Goal: Navigation & Orientation: Find specific page/section

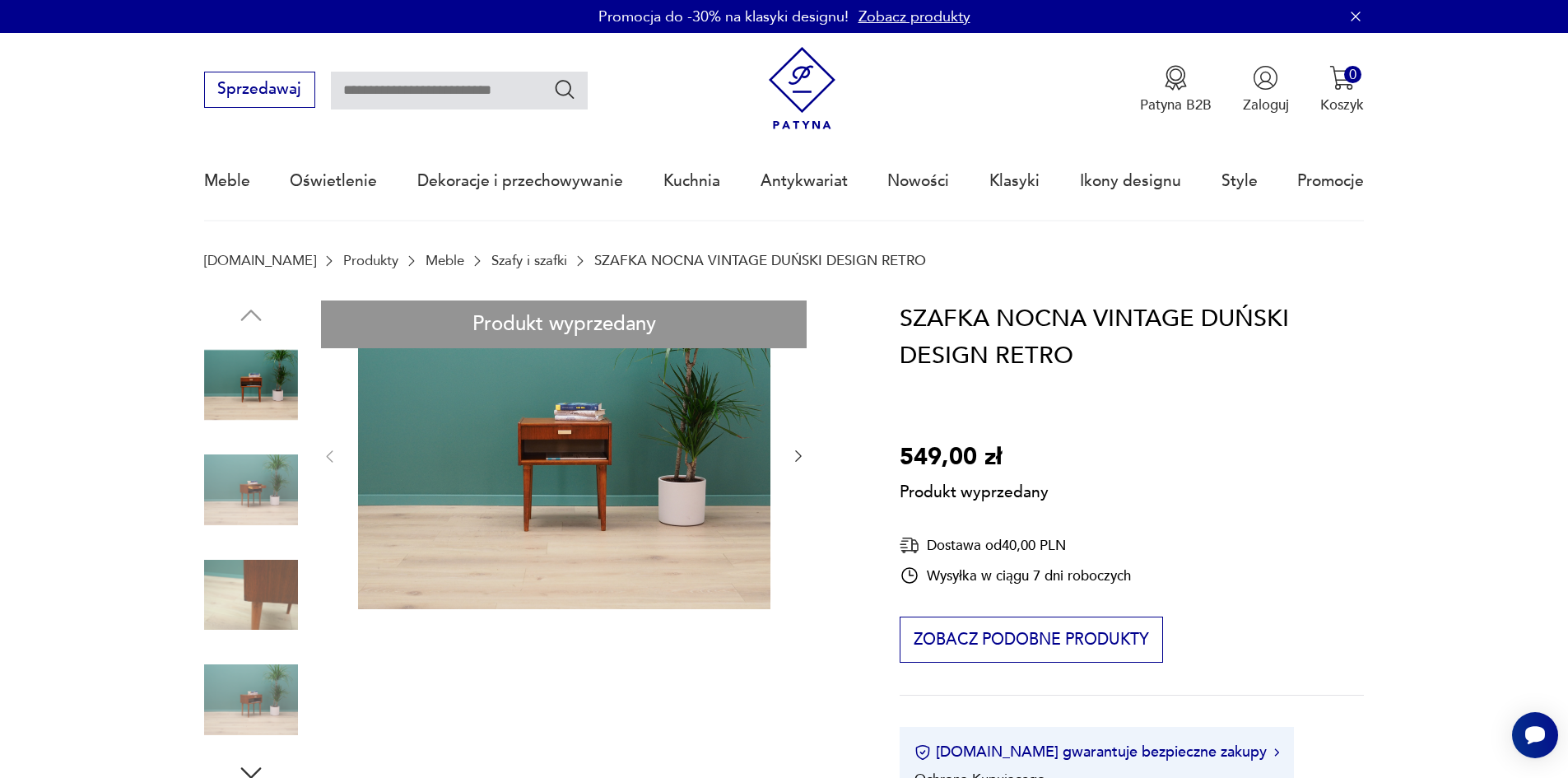
click at [491, 260] on link "Szafy i szafki" at bounding box center [529, 261] width 75 height 16
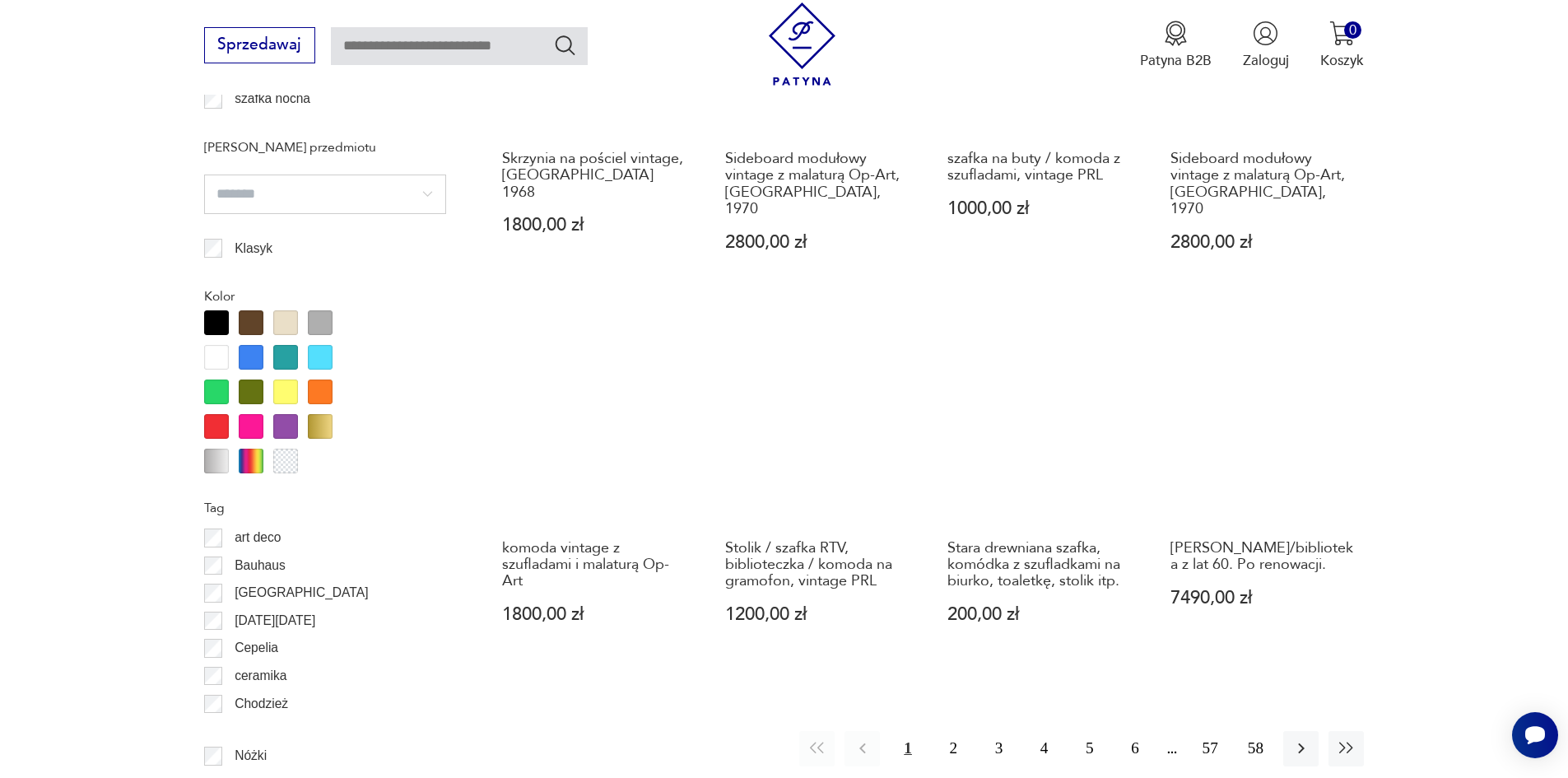
scroll to position [1947, 0]
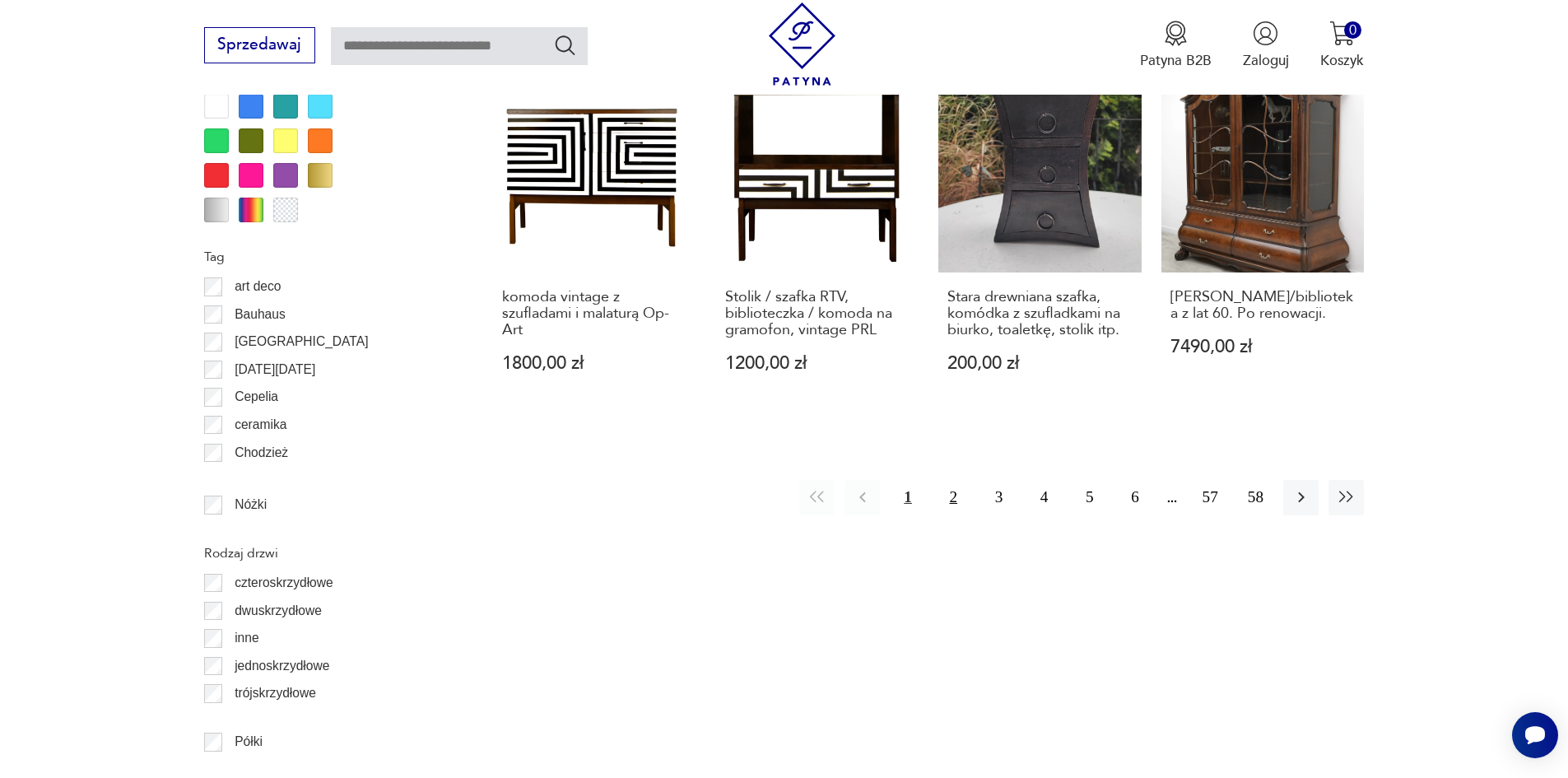
click at [950, 480] on button "2" at bounding box center [954, 498] width 35 height 35
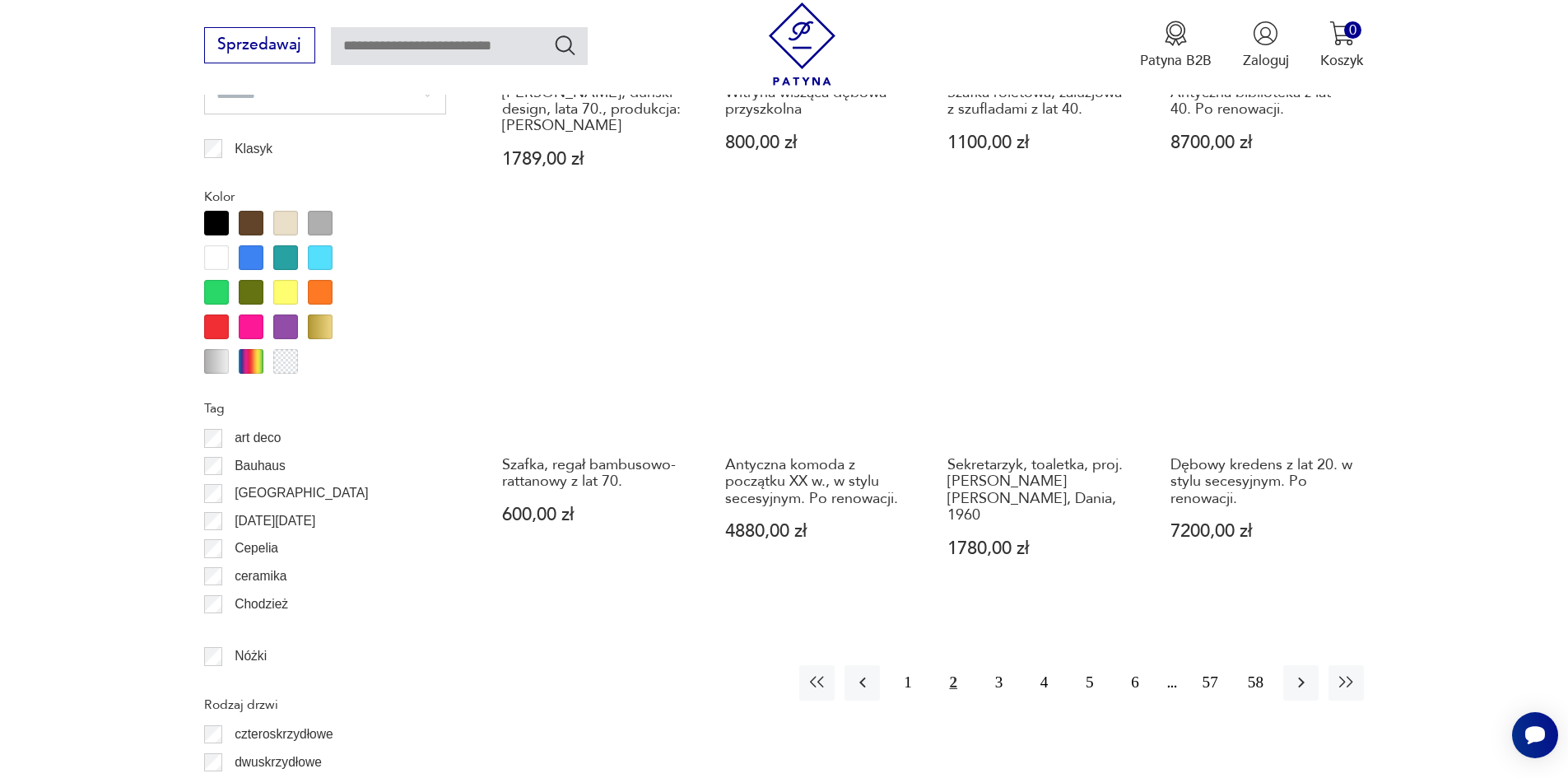
scroll to position [2040, 0]
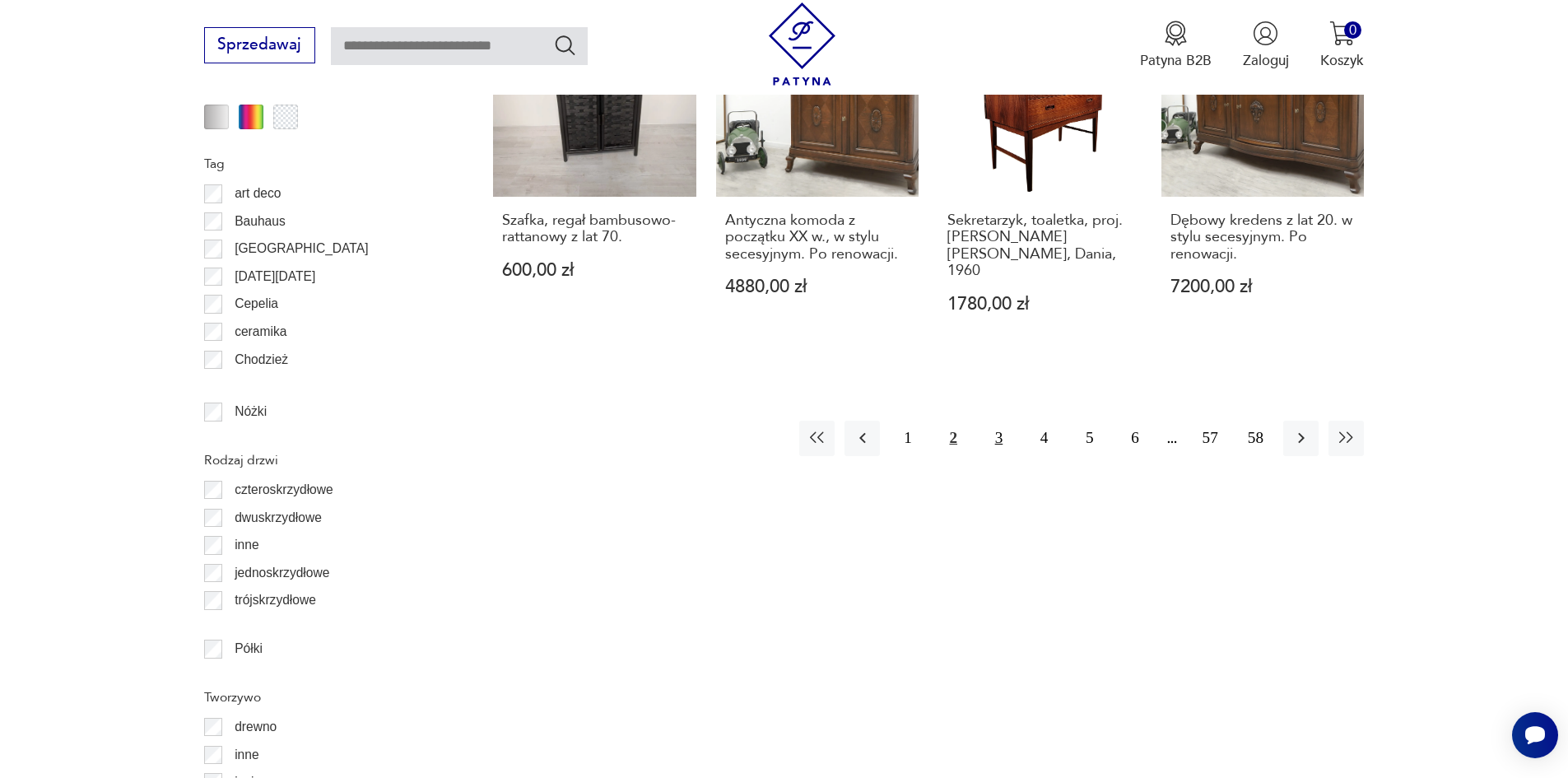
click at [999, 421] on button "3" at bounding box center [998, 438] width 35 height 35
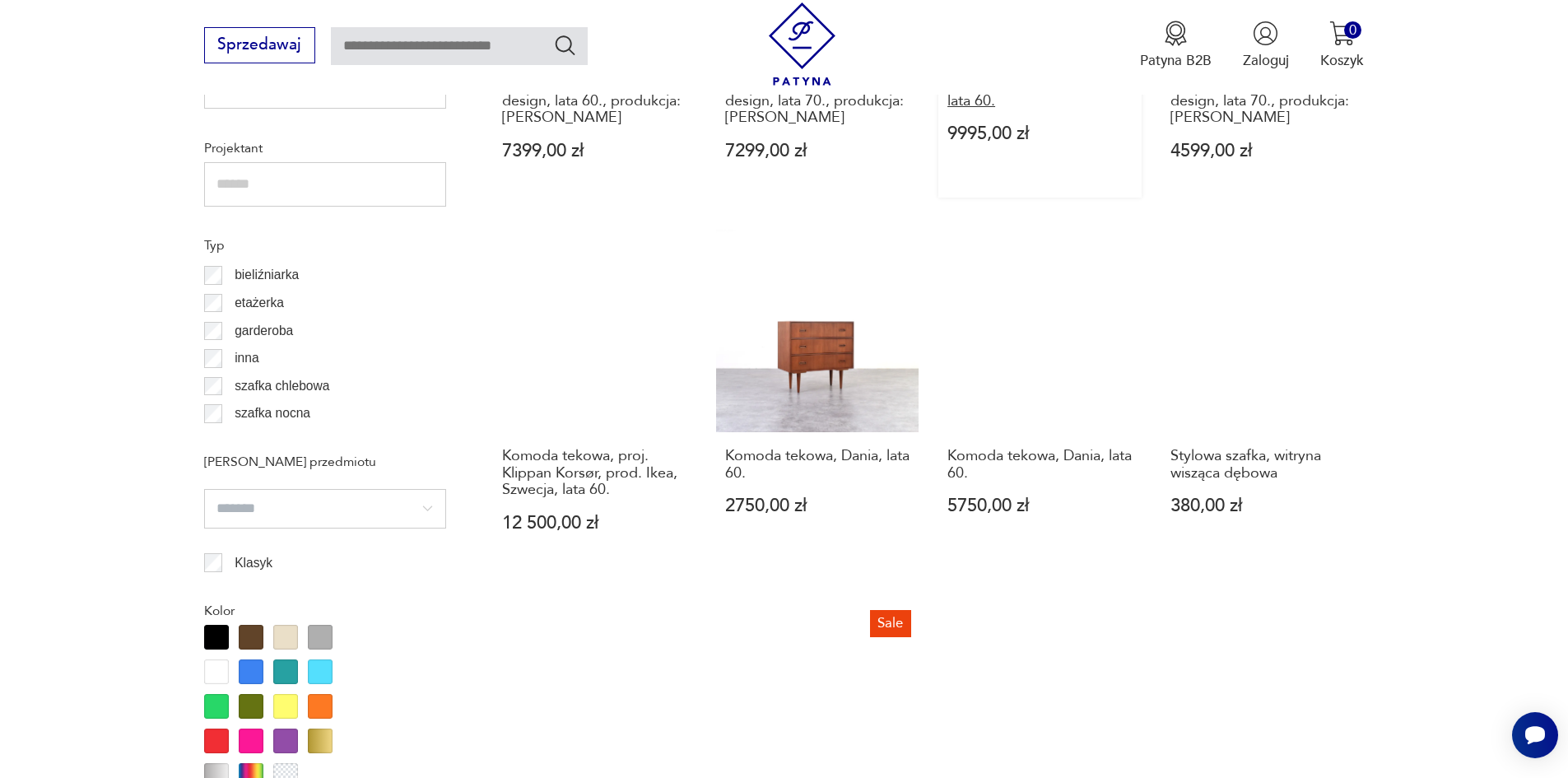
scroll to position [1792, 0]
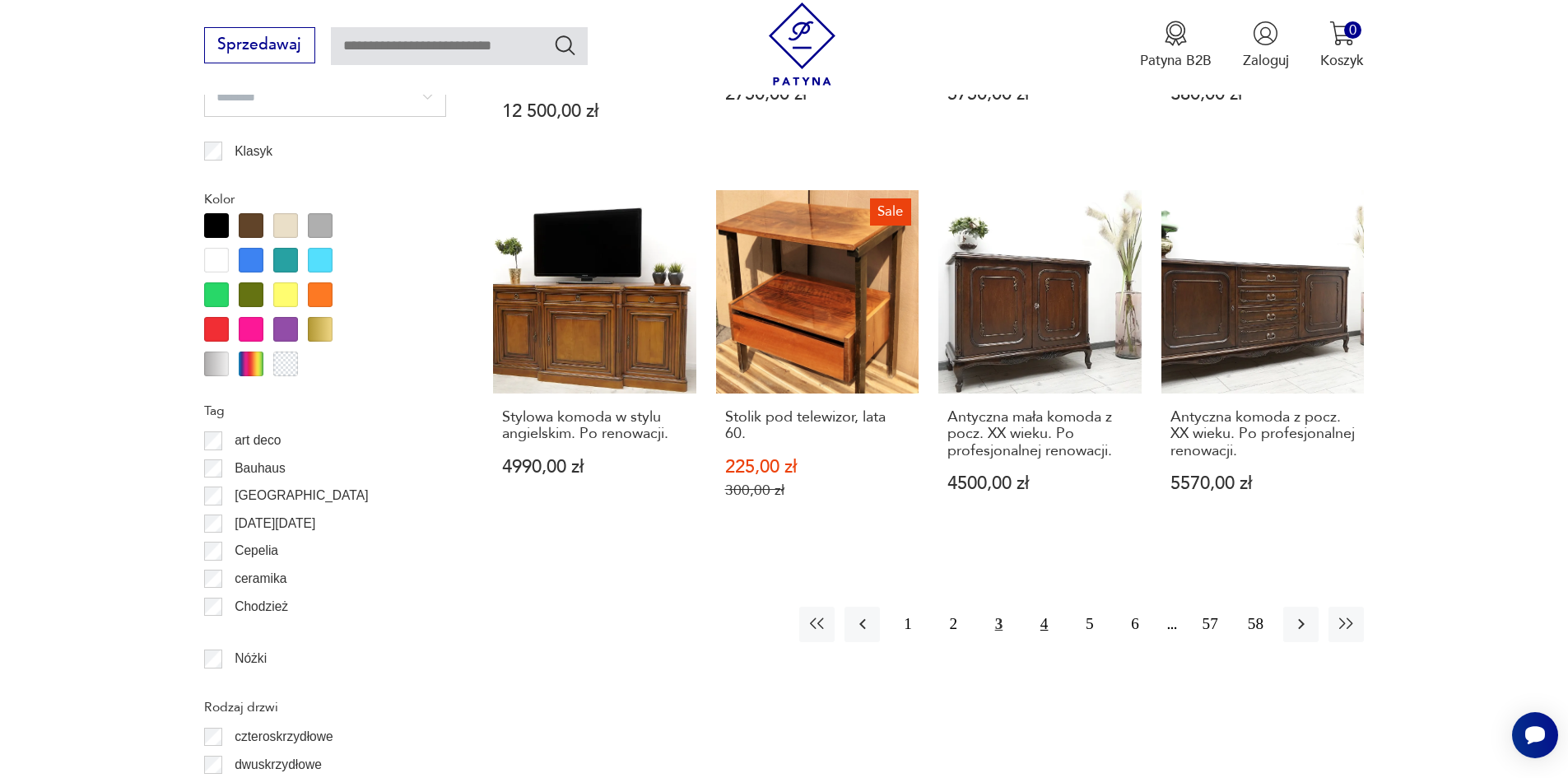
click at [1041, 625] on button "4" at bounding box center [1044, 624] width 35 height 35
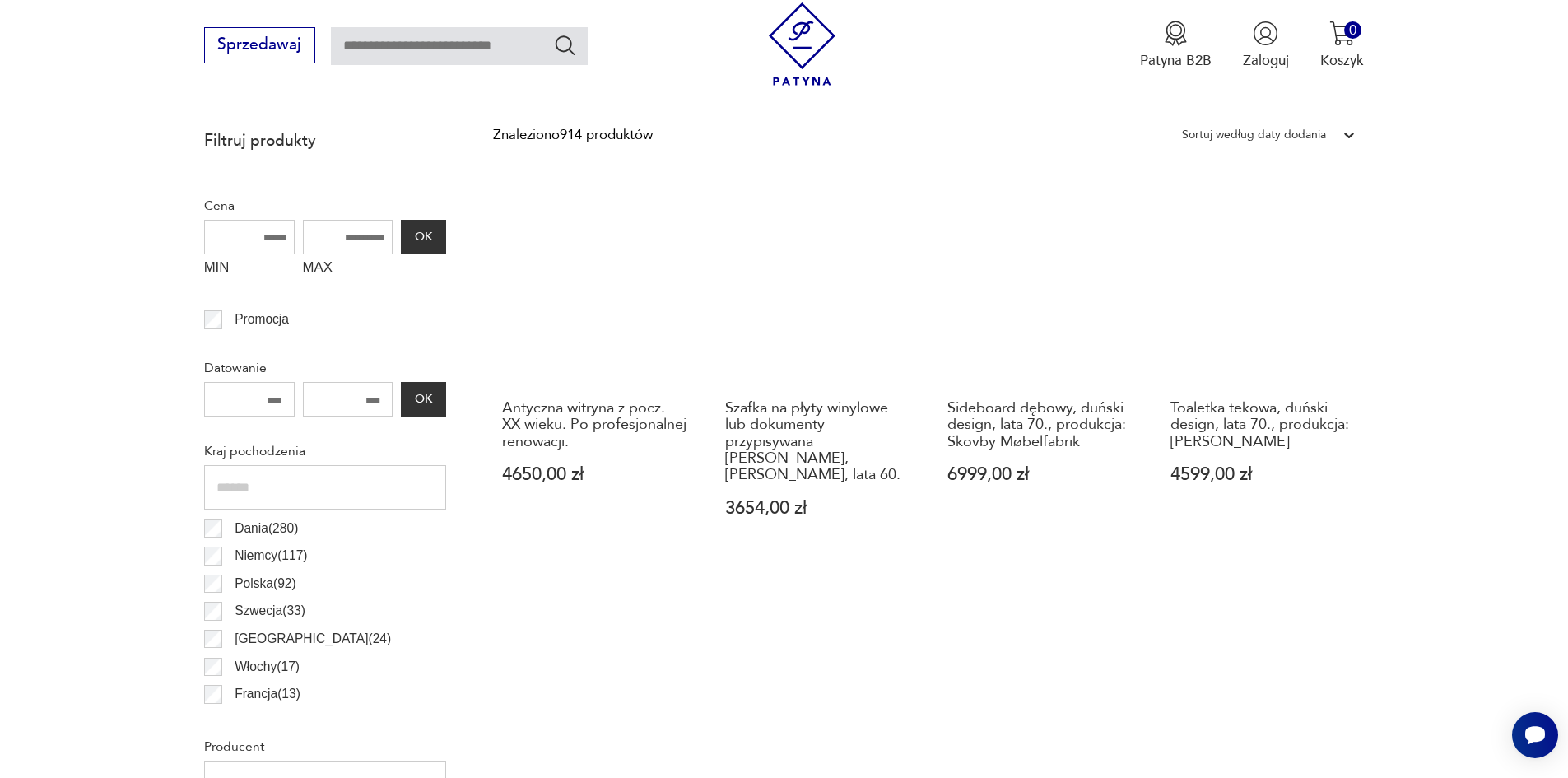
scroll to position [805, 0]
